Goal: Task Accomplishment & Management: Manage account settings

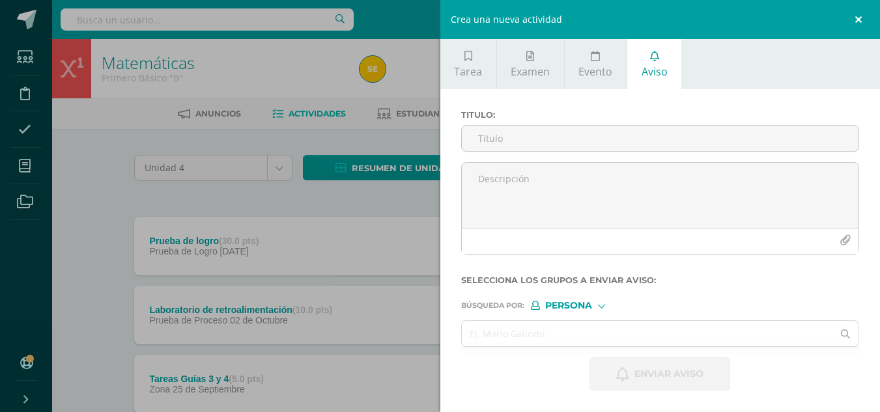
click at [848, 25] on link at bounding box center [860, 19] width 39 height 39
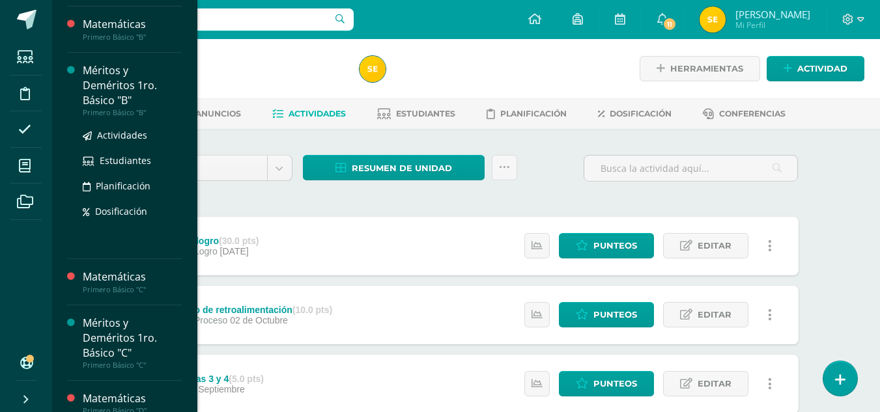
scroll to position [195, 0]
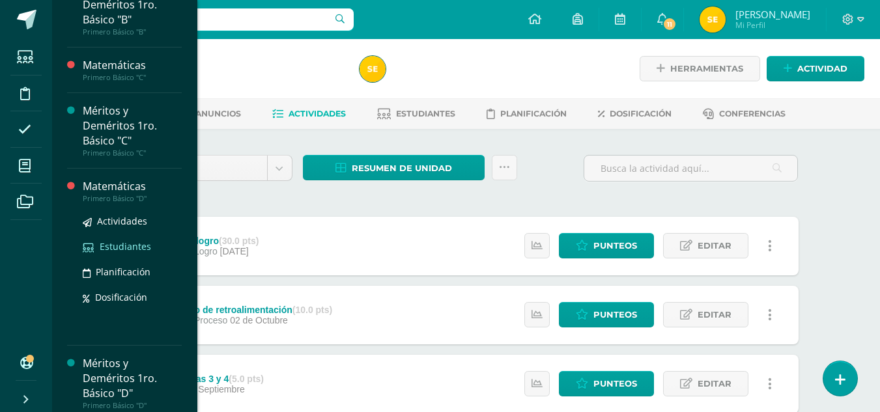
click at [128, 244] on span "Estudiantes" at bounding box center [125, 246] width 51 height 12
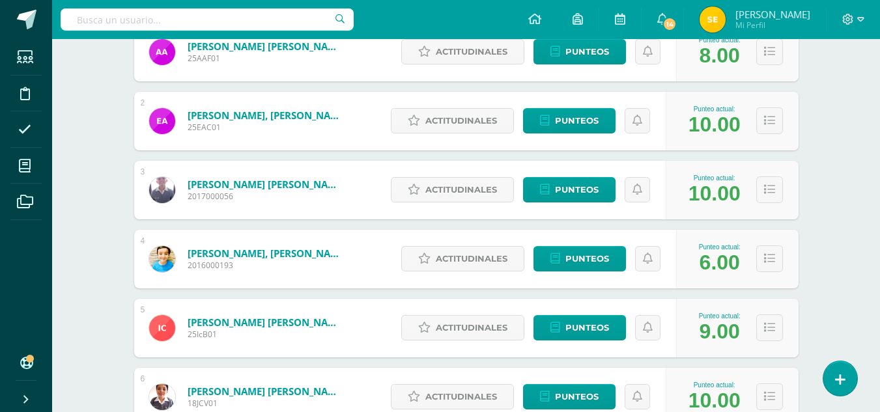
scroll to position [326, 0]
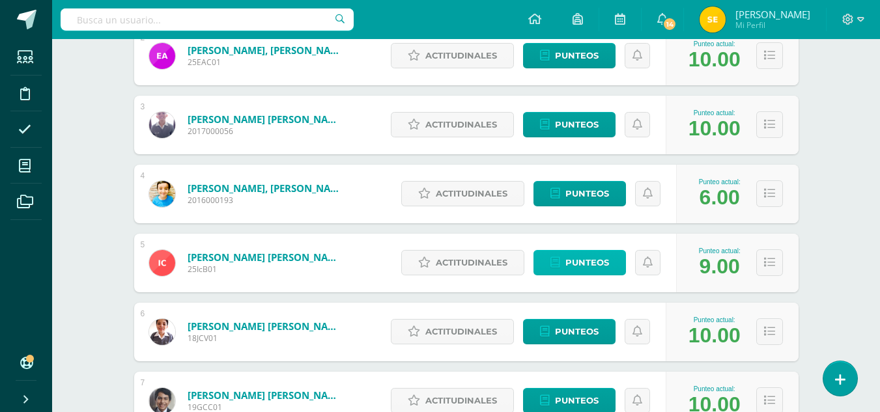
click at [601, 265] on span "Punteos" at bounding box center [587, 263] width 44 height 24
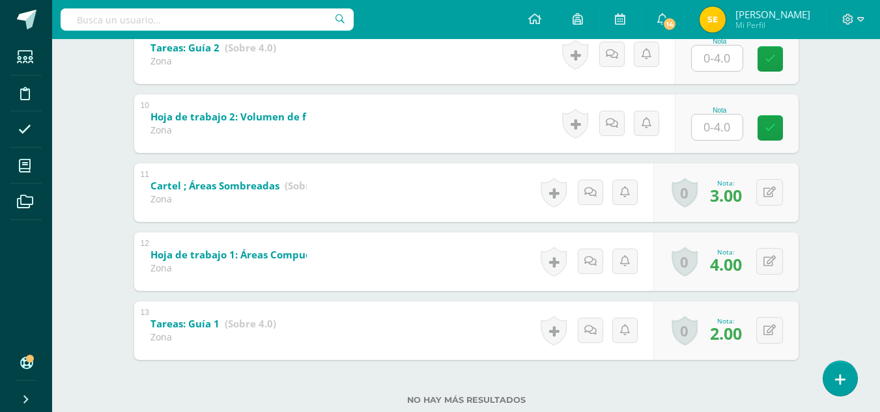
scroll to position [886, 0]
